Goal: Information Seeking & Learning: Learn about a topic

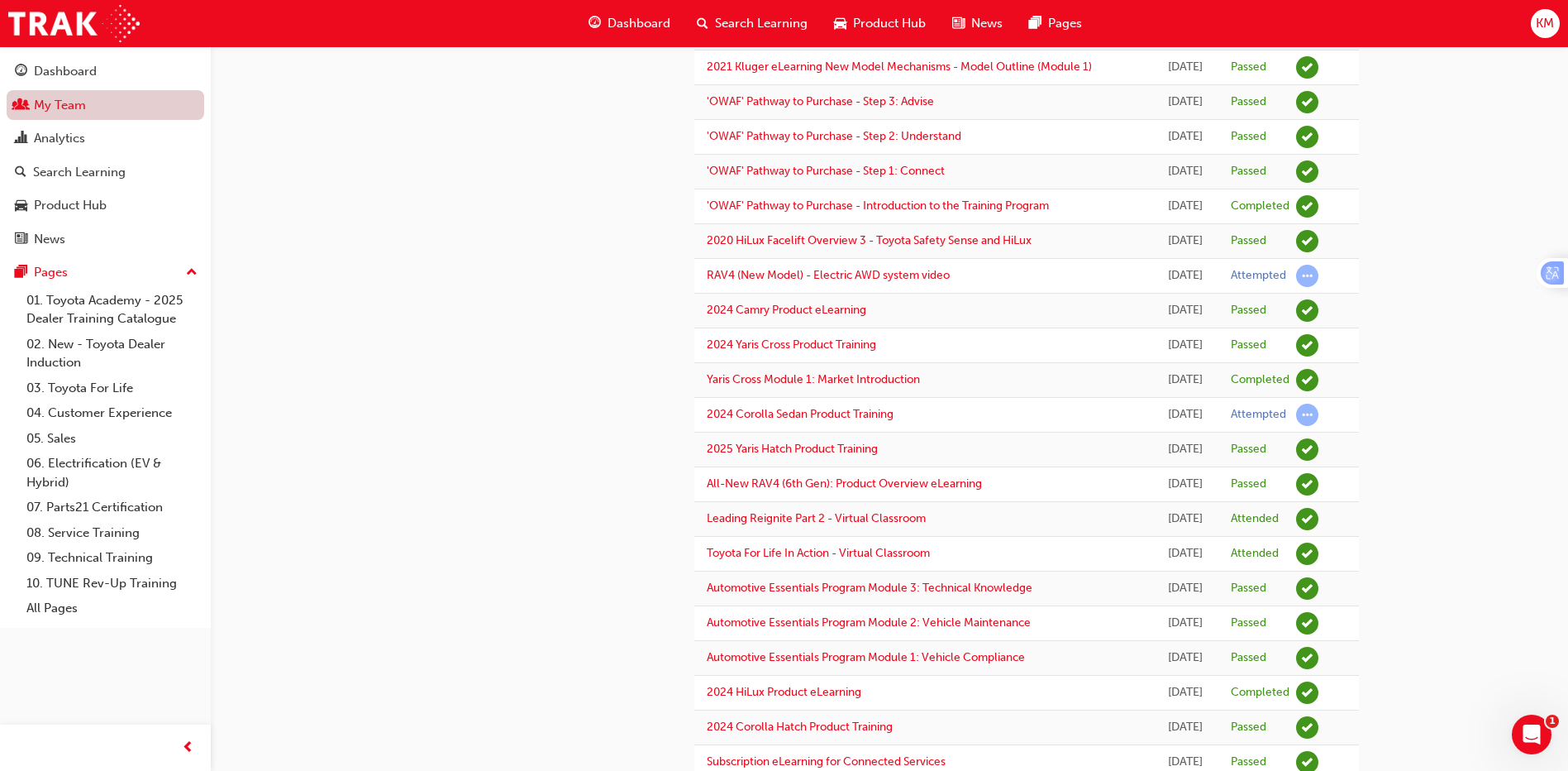
click at [54, 103] on link "My Team" at bounding box center [105, 105] width 198 height 31
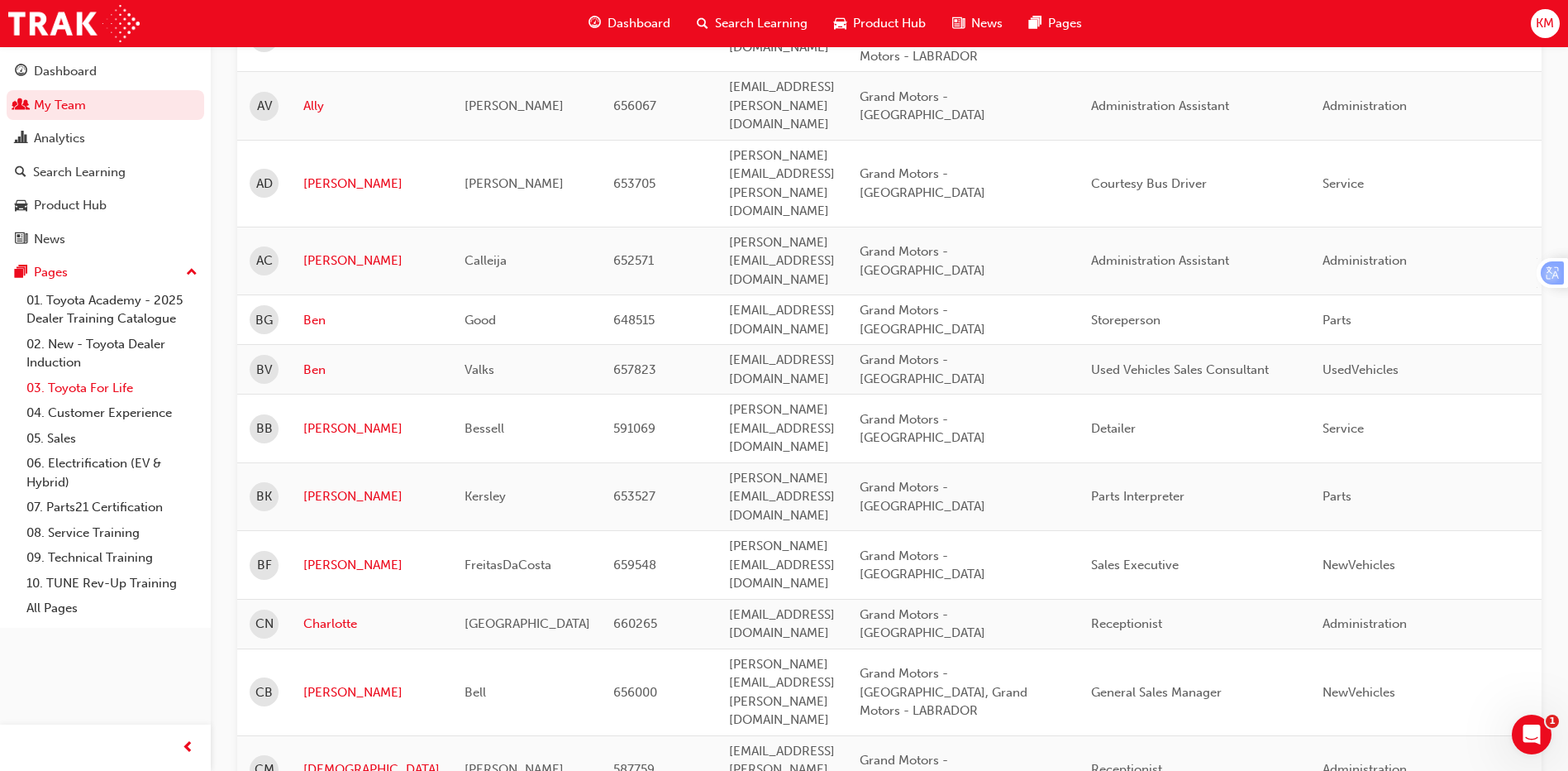
click at [69, 385] on link "03. Toyota For Life" at bounding box center [111, 388] width 184 height 26
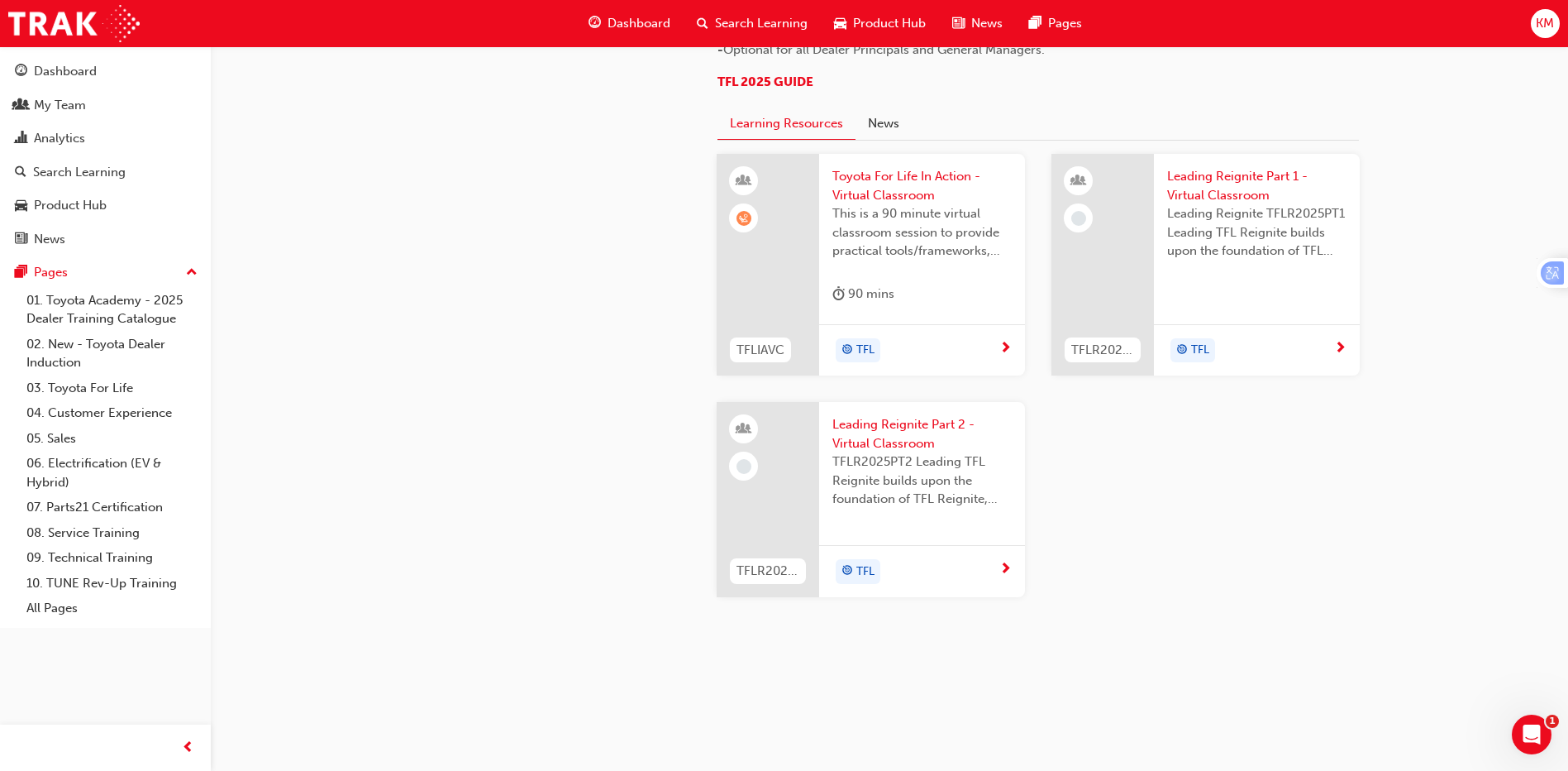
scroll to position [1486, 0]
click at [1219, 205] on span "Leading Reignite Part 1 - Virtual Classroom" at bounding box center [1257, 185] width 179 height 37
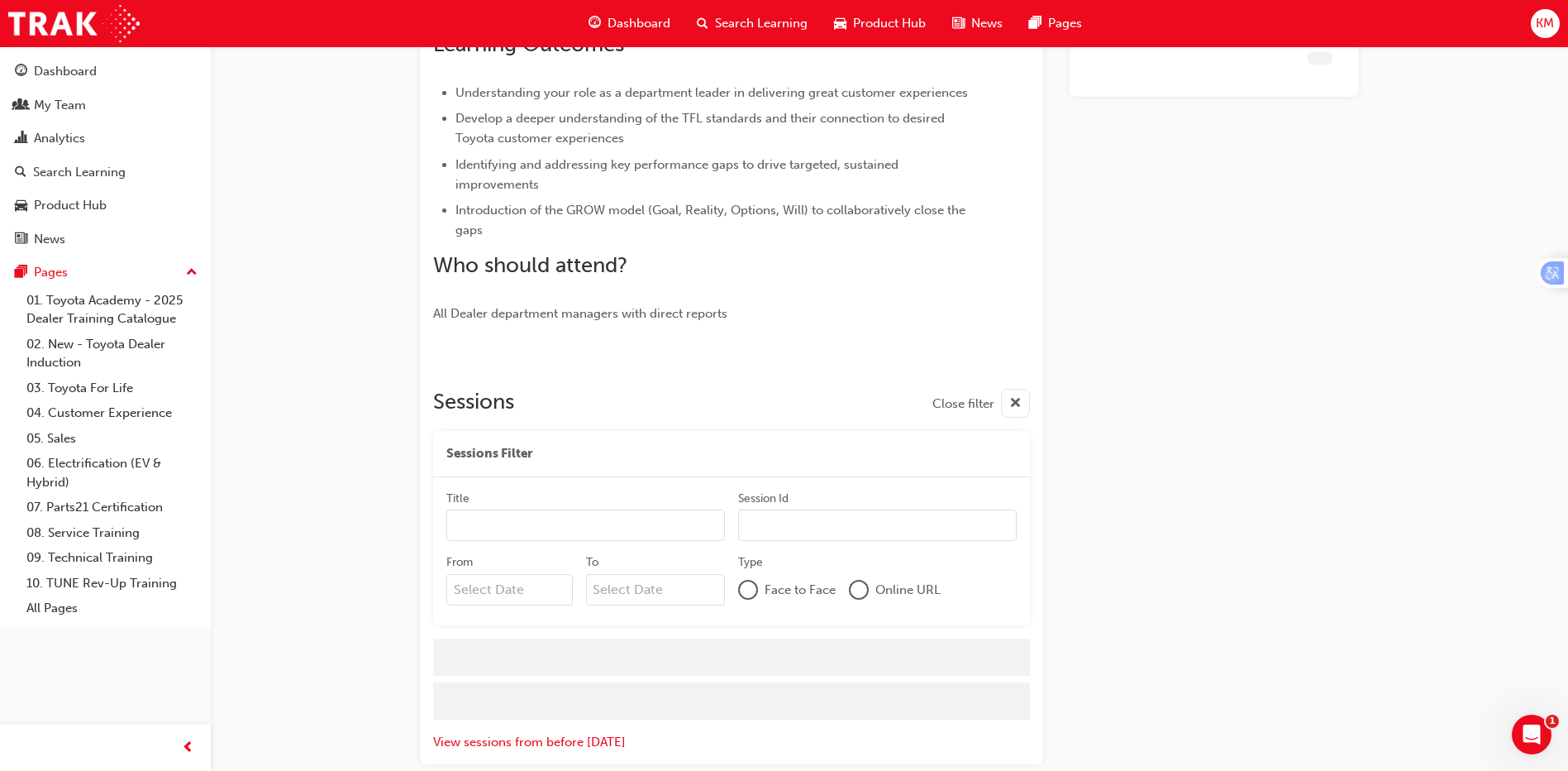
scroll to position [416, 0]
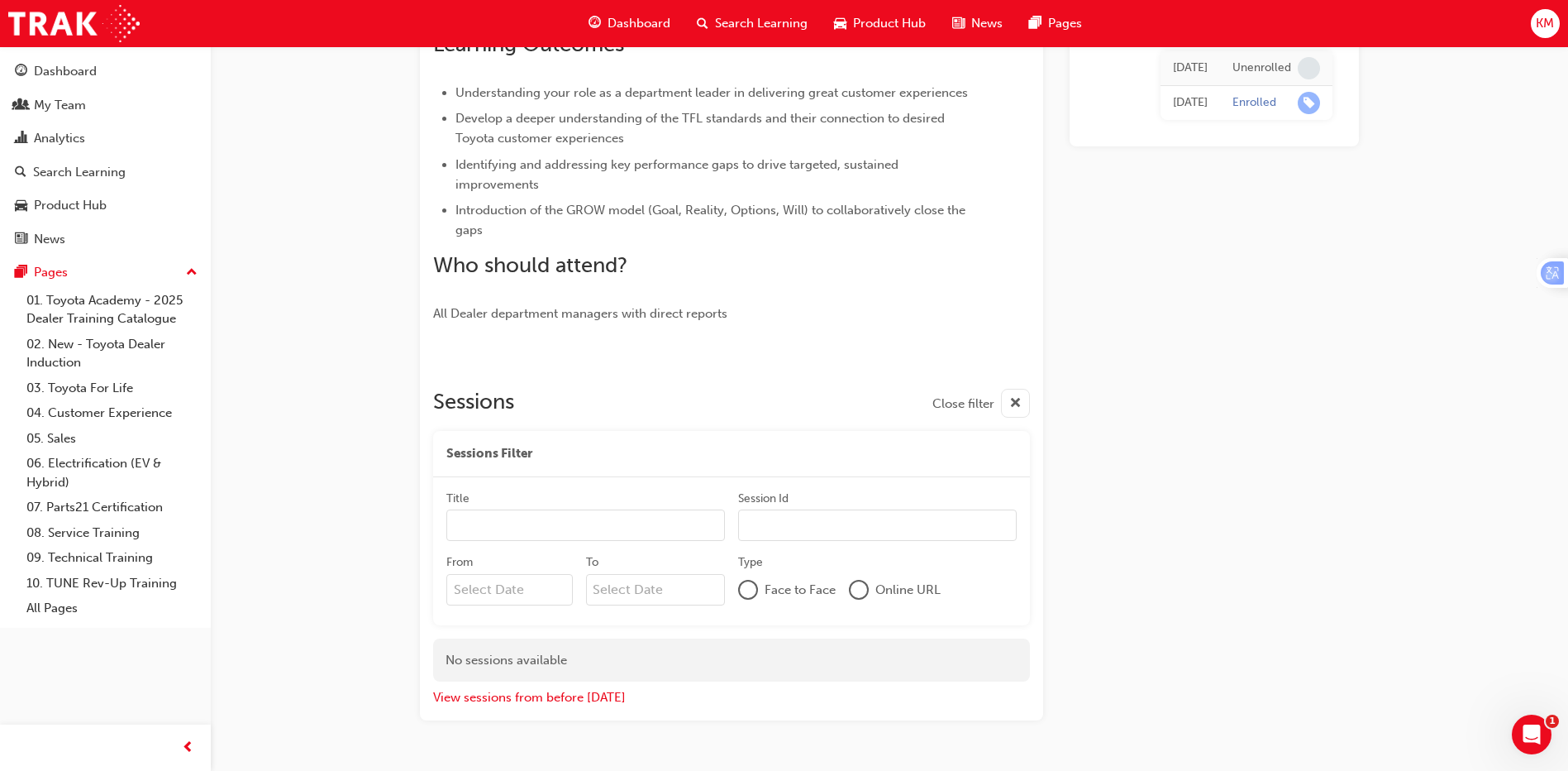
click at [1014, 407] on span "cross-icon" at bounding box center [1016, 403] width 12 height 20
